Goal: Task Accomplishment & Management: Use online tool/utility

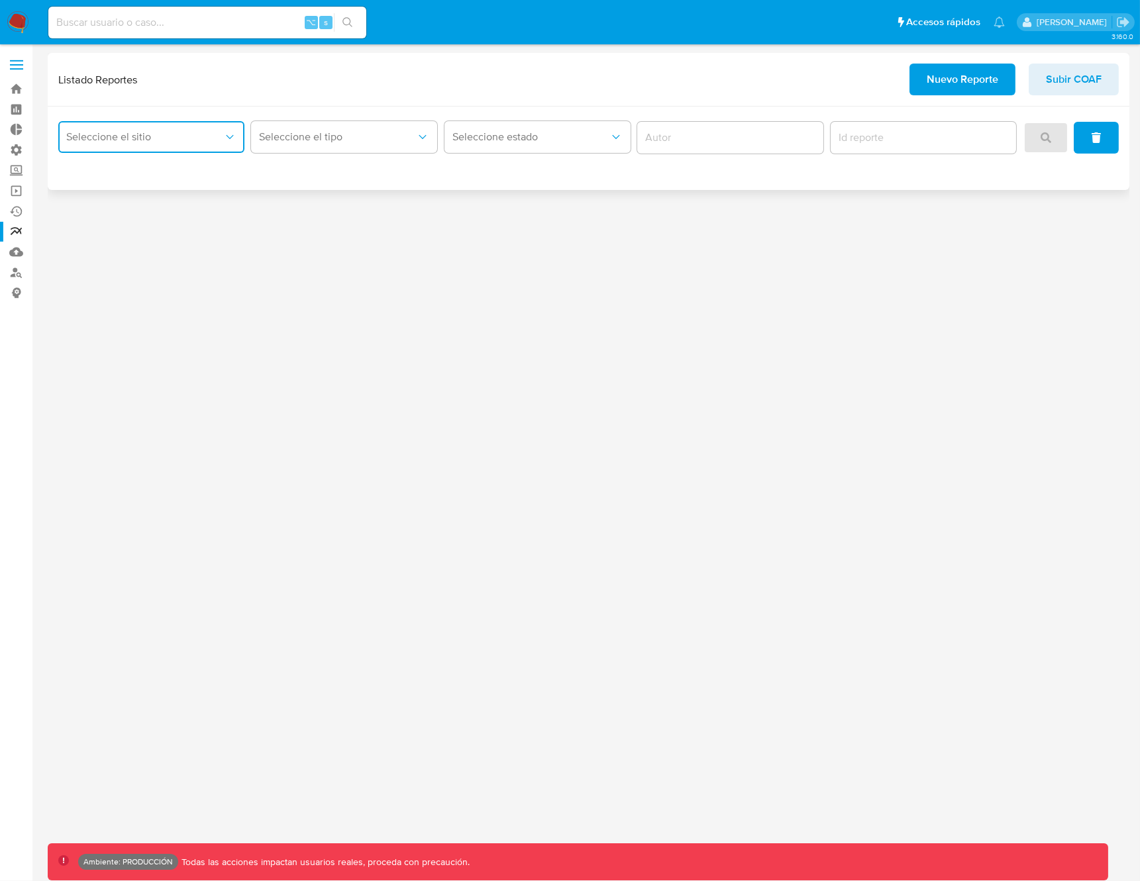
click at [156, 143] on span "Seleccione el sitio" at bounding box center [144, 136] width 157 height 13
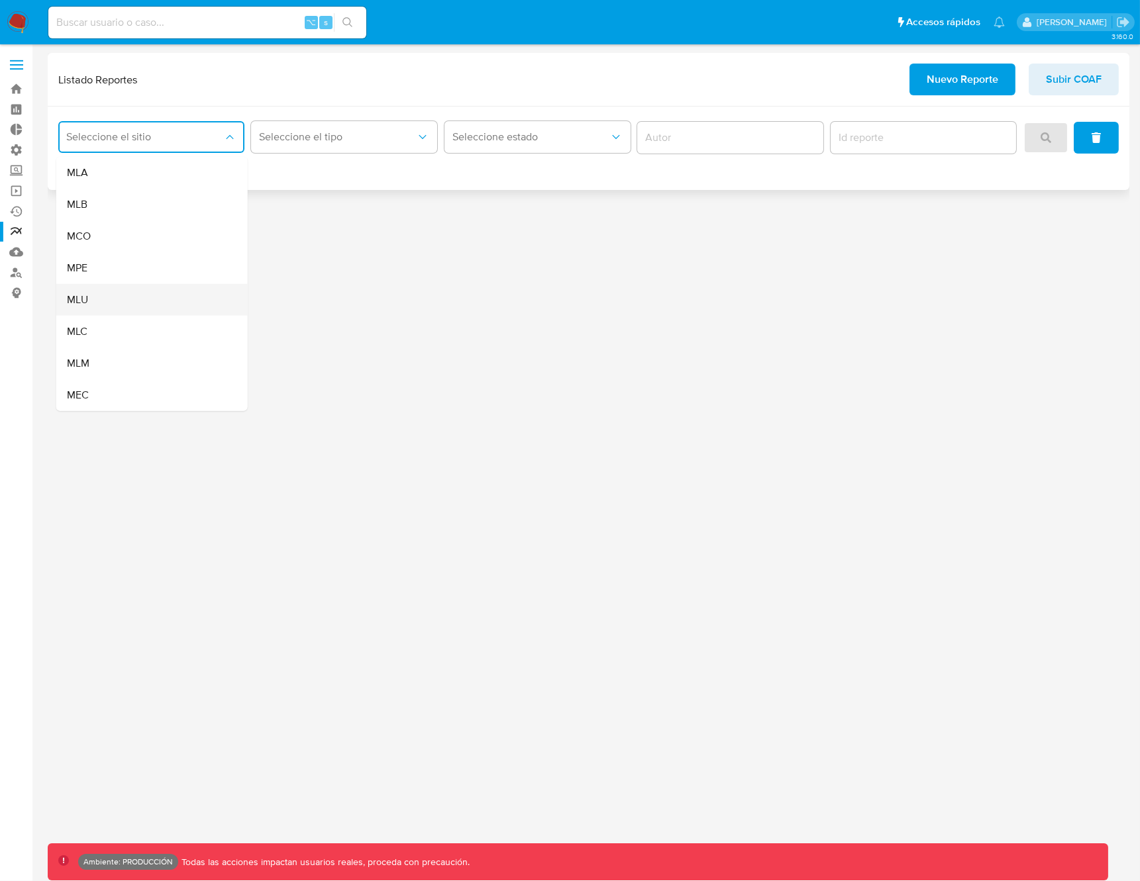
click at [117, 305] on div "MLU" at bounding box center [148, 300] width 162 height 32
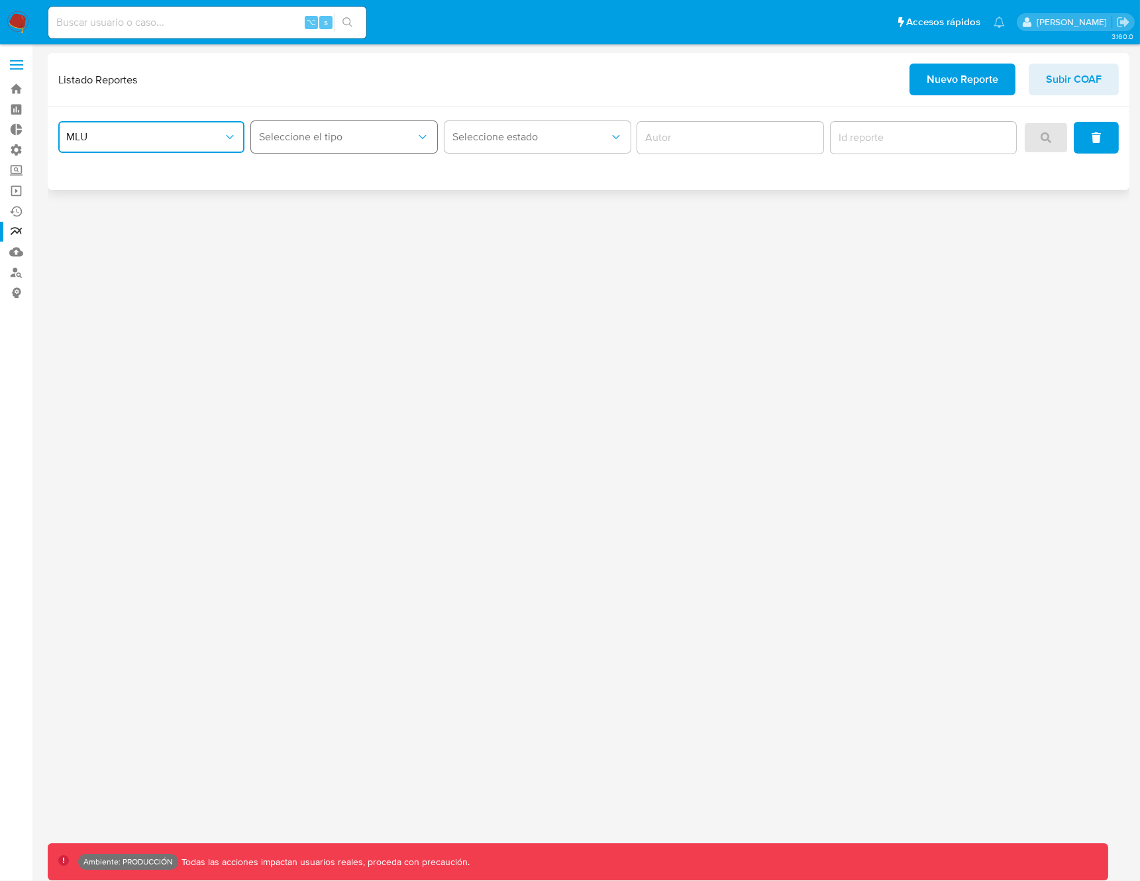
click at [340, 138] on span "Seleccione el tipo" at bounding box center [337, 136] width 157 height 13
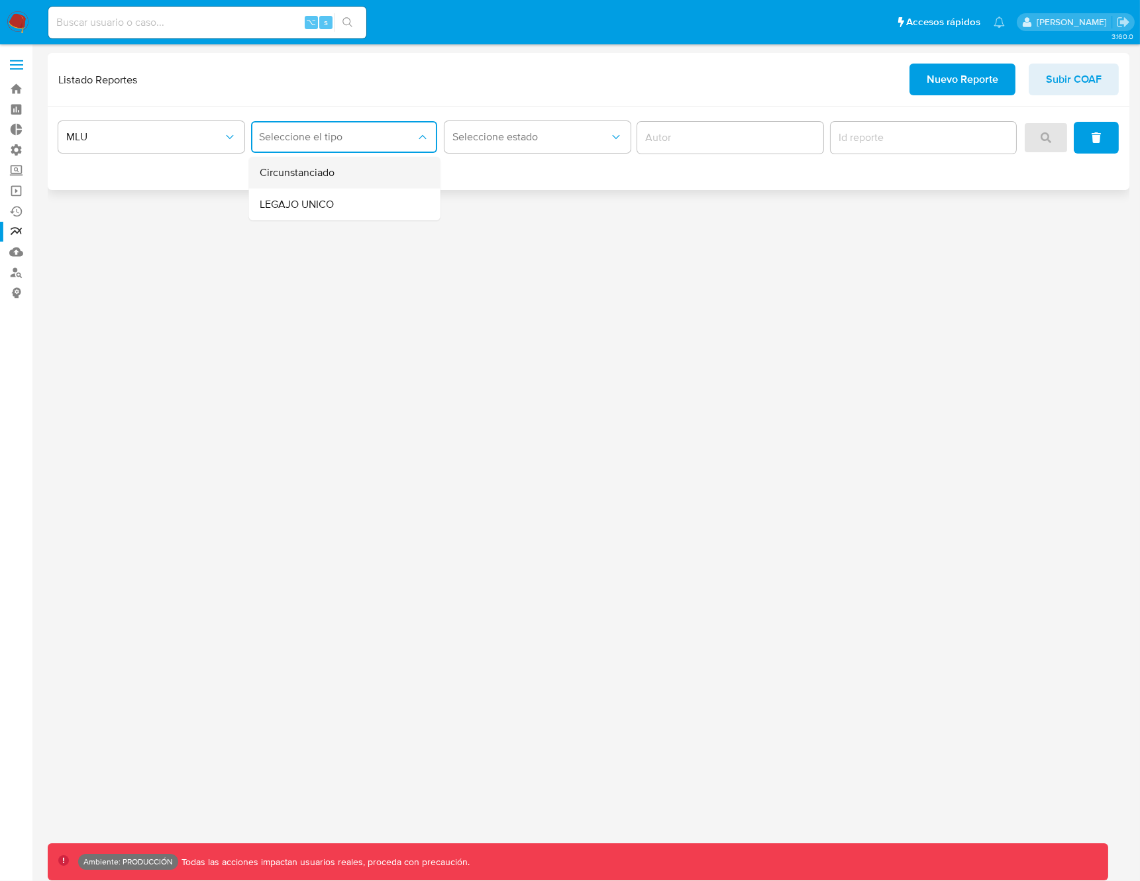
click at [314, 177] on span "Circunstanciado" at bounding box center [297, 172] width 75 height 13
click at [1061, 140] on button "search" at bounding box center [1045, 138] width 45 height 32
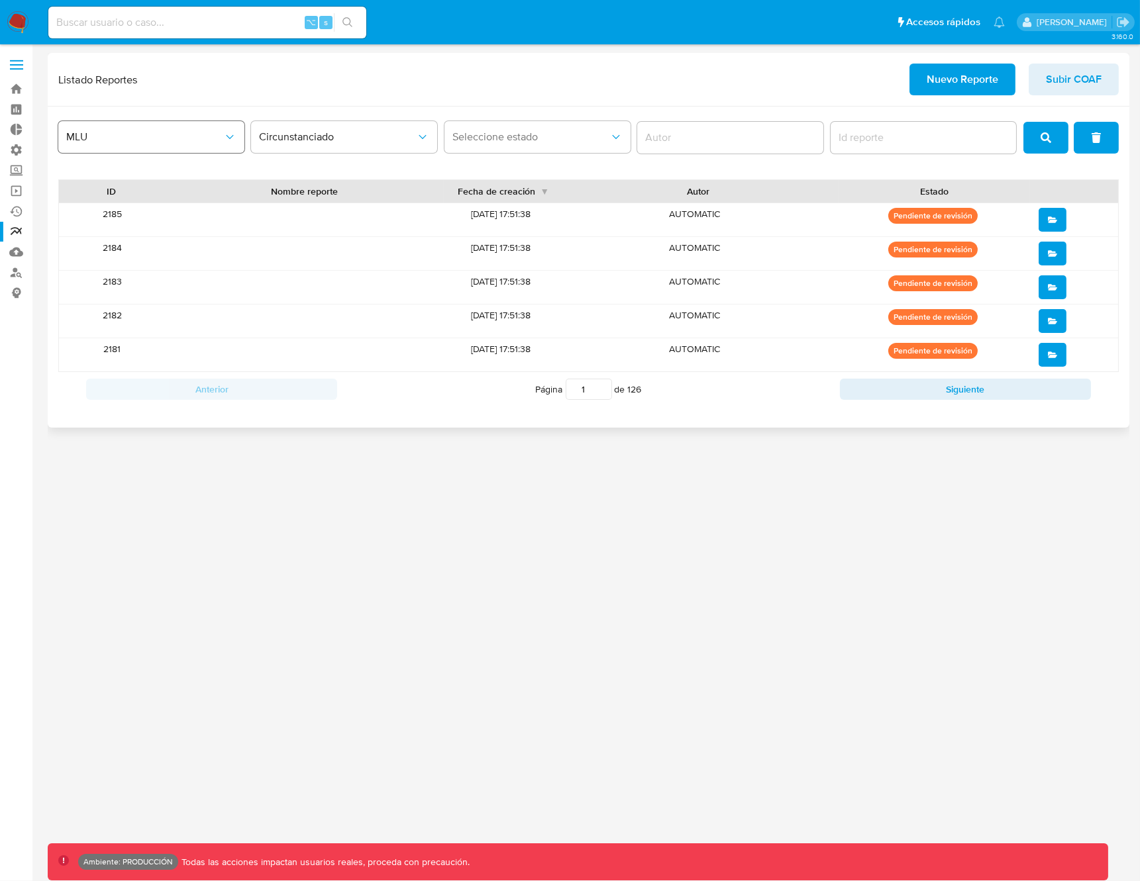
click at [150, 137] on span "MLU" at bounding box center [144, 136] width 157 height 13
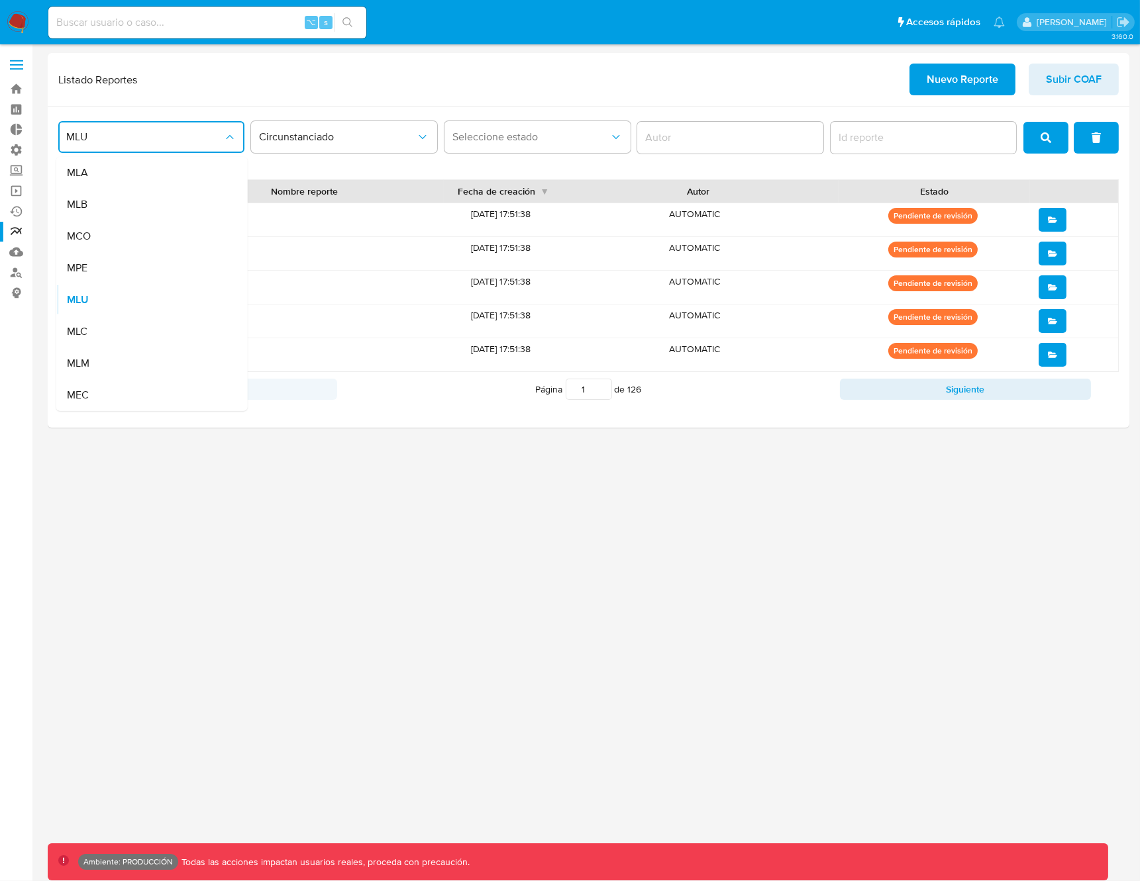
click at [123, 203] on div "MLB" at bounding box center [148, 205] width 162 height 32
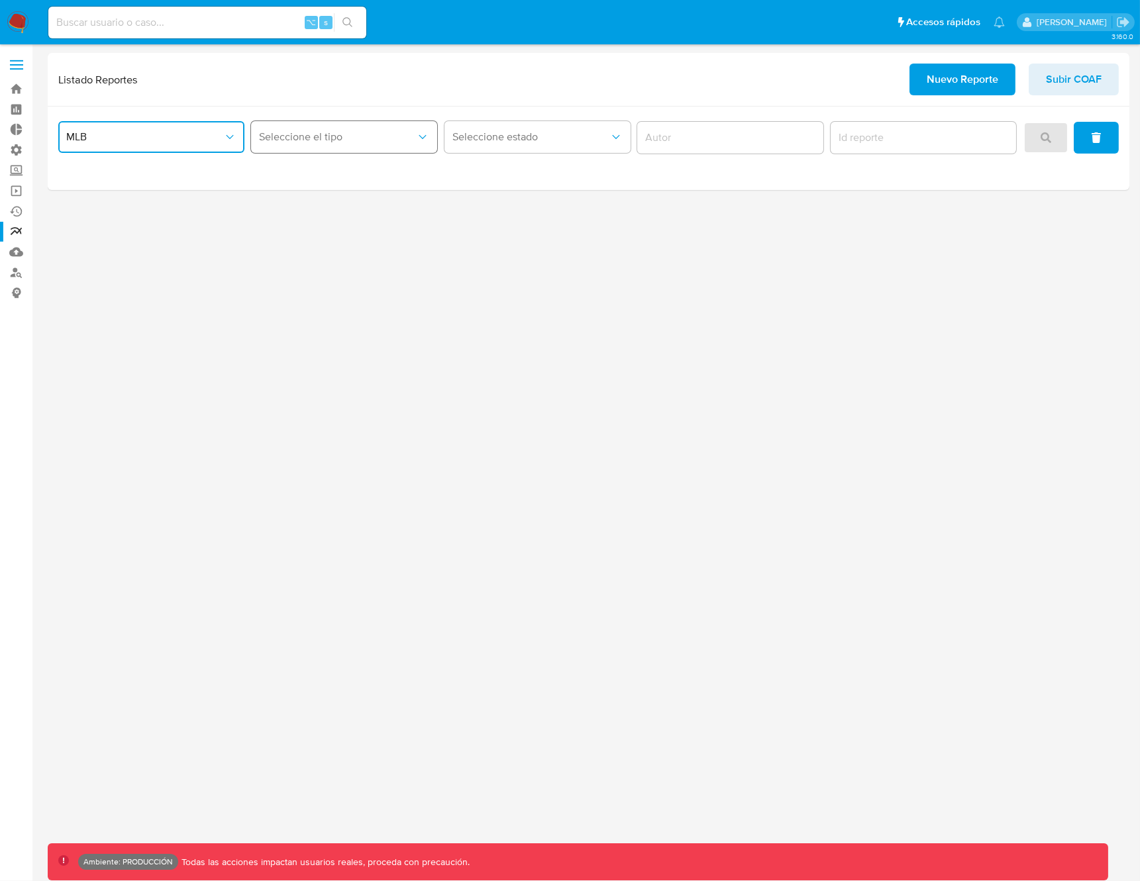
click at [280, 142] on span "Seleccione el tipo" at bounding box center [337, 136] width 157 height 13
click at [287, 168] on div "COAF" at bounding box center [341, 173] width 162 height 32
click at [1049, 138] on icon "search" at bounding box center [1045, 137] width 11 height 11
click at [962, 84] on span "Nuevo Reporte" at bounding box center [962, 79] width 72 height 29
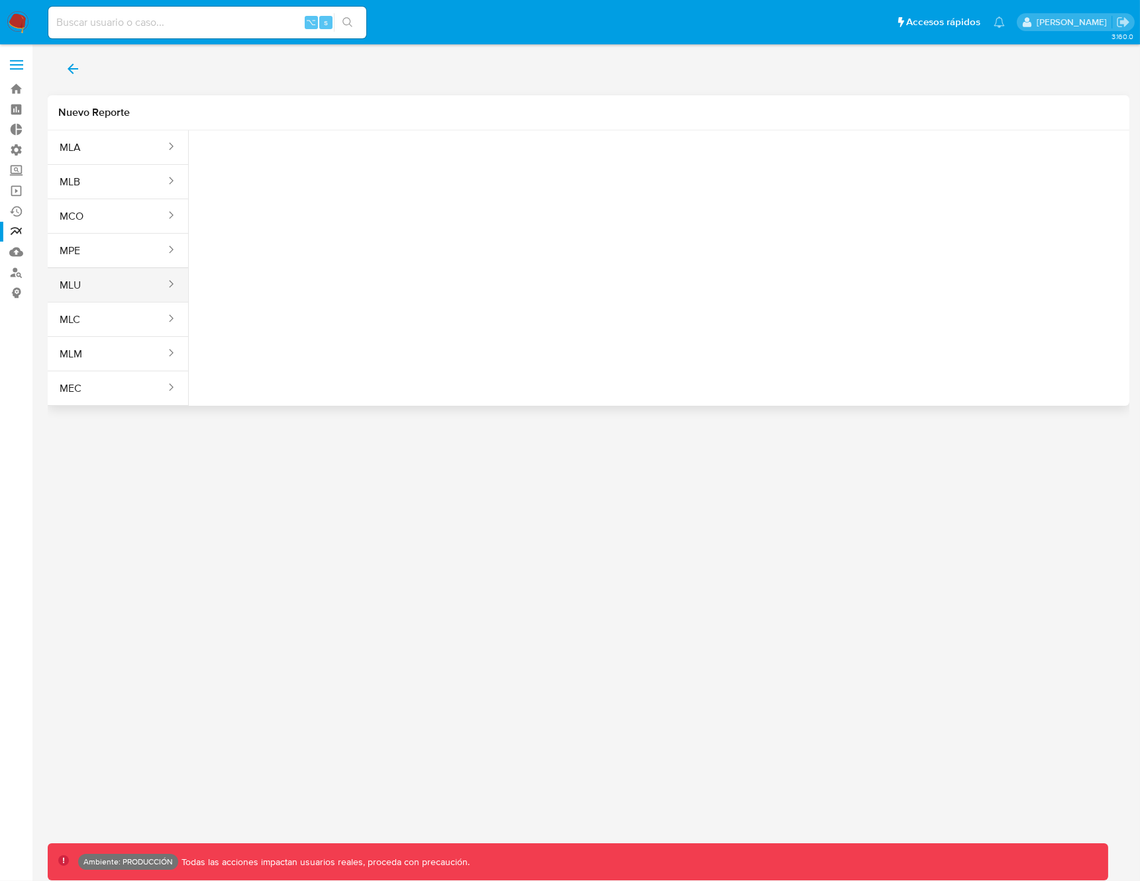
click at [142, 284] on button "MLU" at bounding box center [107, 286] width 119 height 32
click at [267, 166] on span "Seleccione una opcion" at bounding box center [265, 165] width 117 height 13
